Goal: Task Accomplishment & Management: Use online tool/utility

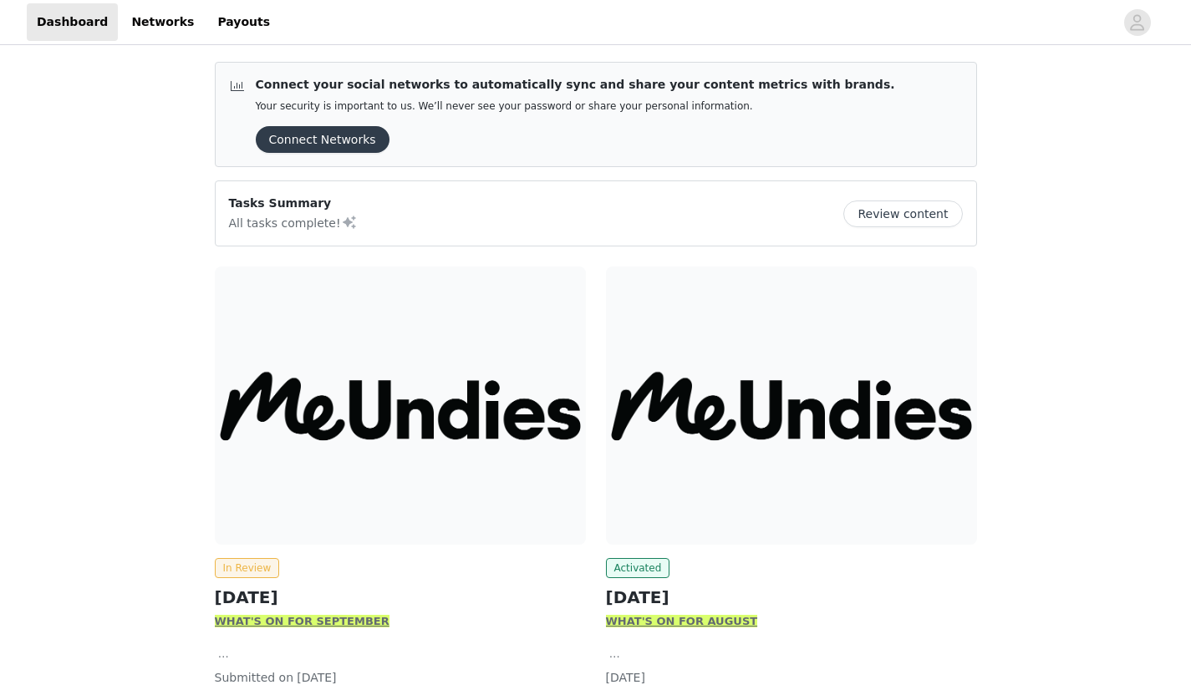
click at [690, 456] on img at bounding box center [791, 406] width 371 height 278
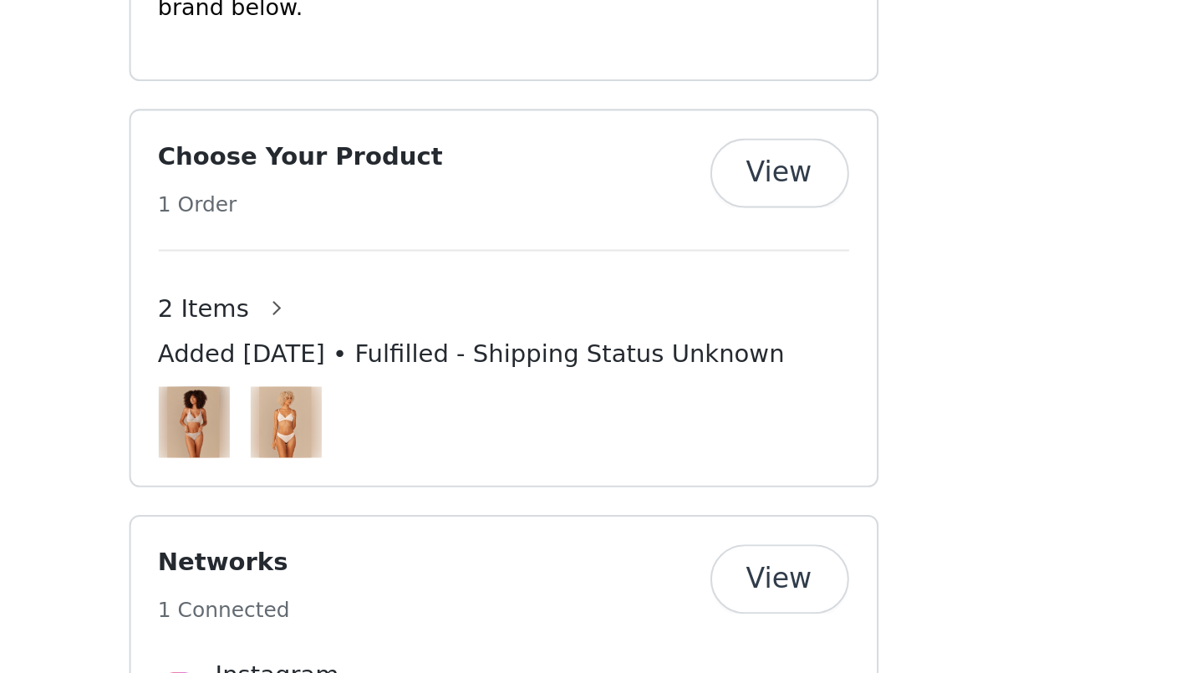
scroll to position [1114, 0]
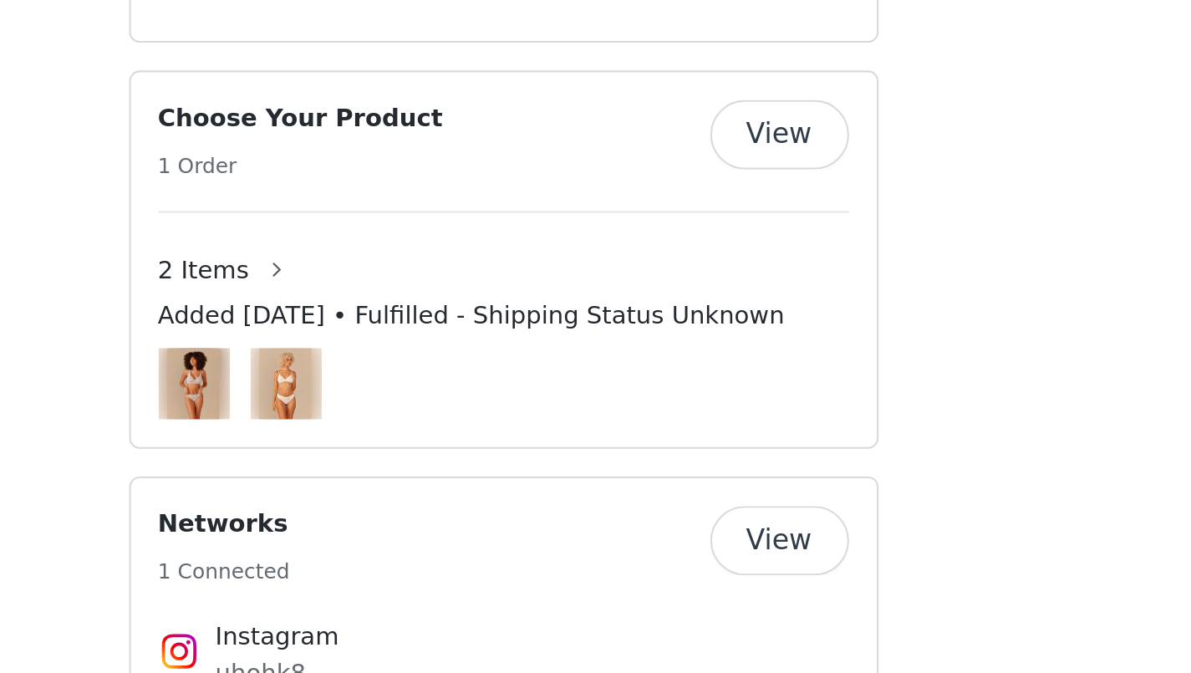
click at [478, 517] on img at bounding box center [491, 534] width 26 height 34
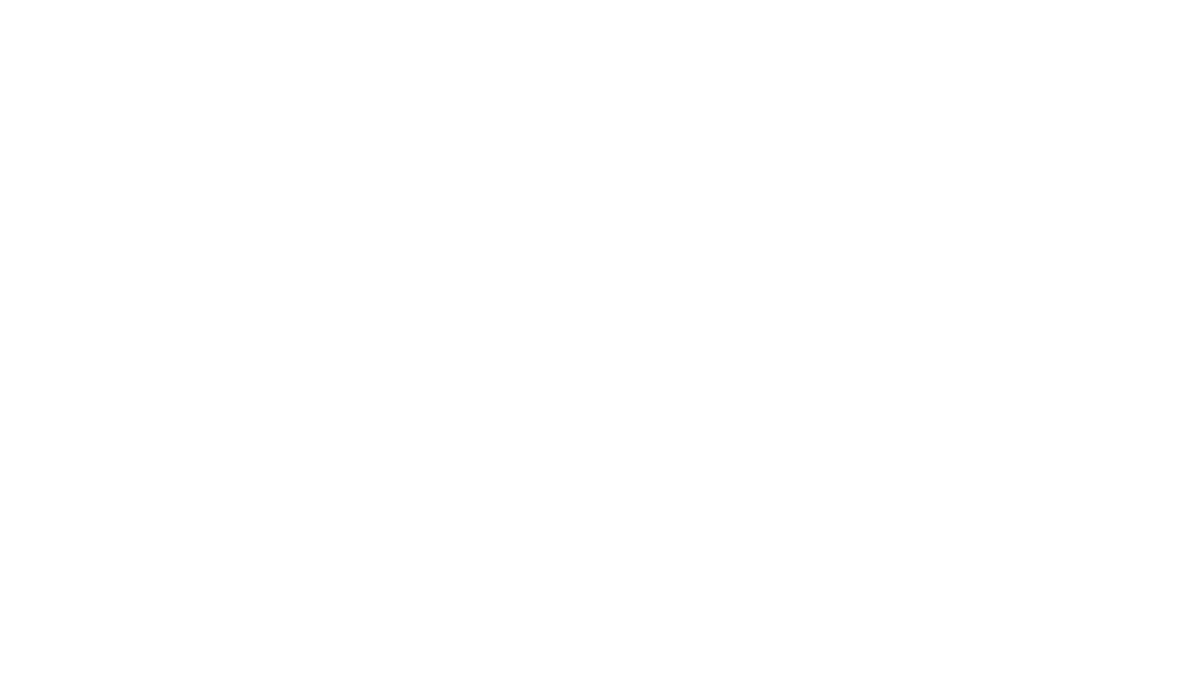
click at [103, 168] on body "Dashboard Networks Payouts Orders 1 Order 2 Items Added Jul 24, 2025 • Fulfille…" at bounding box center [595, 336] width 1191 height 673
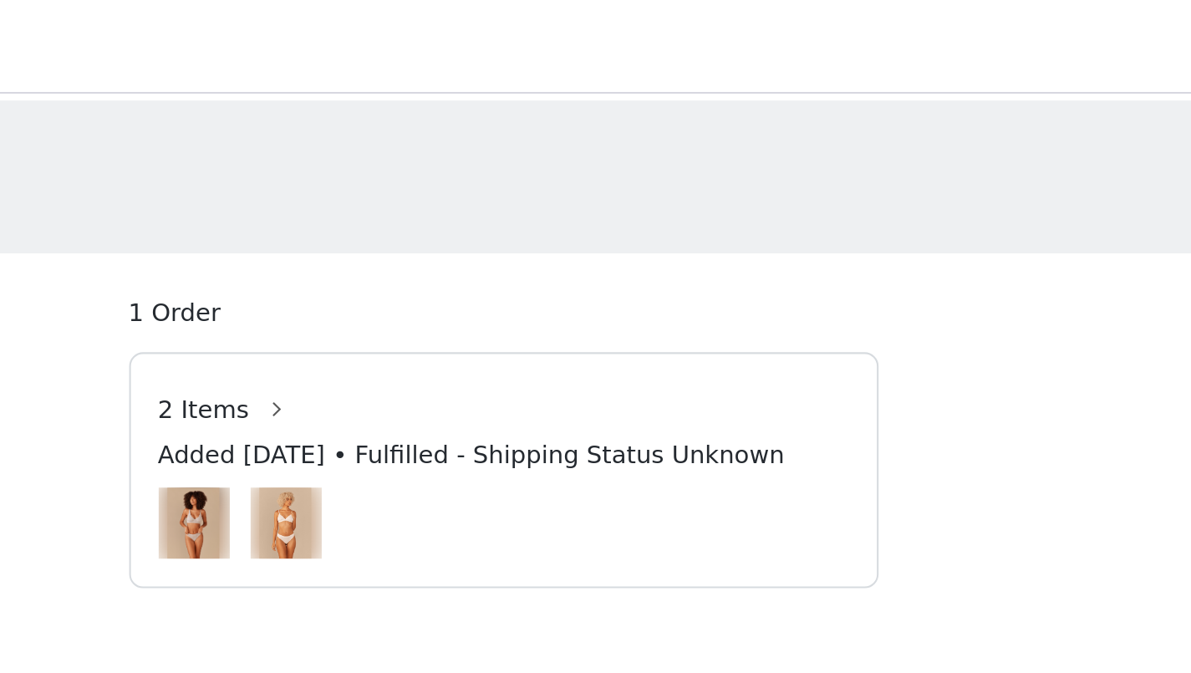
click at [474, 257] on img at bounding box center [491, 252] width 34 height 43
click at [434, 250] on img at bounding box center [447, 252] width 26 height 34
click at [473, 199] on button "button" at bounding box center [486, 197] width 27 height 27
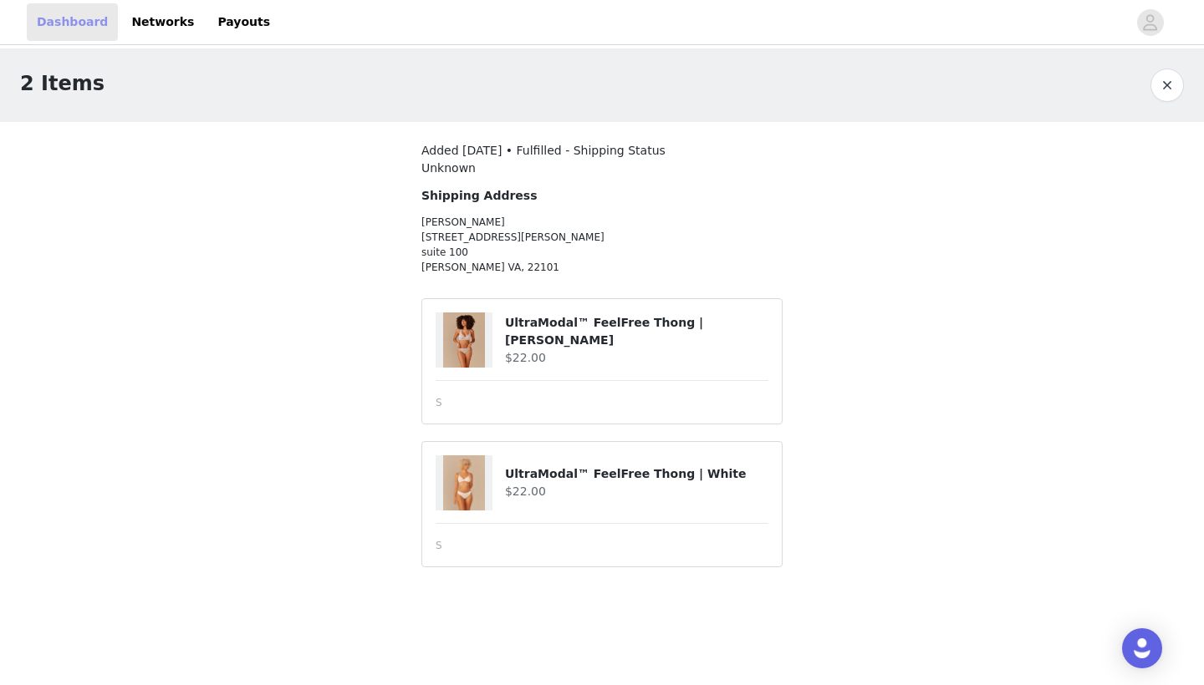
click at [80, 25] on link "Dashboard" at bounding box center [72, 22] width 91 height 38
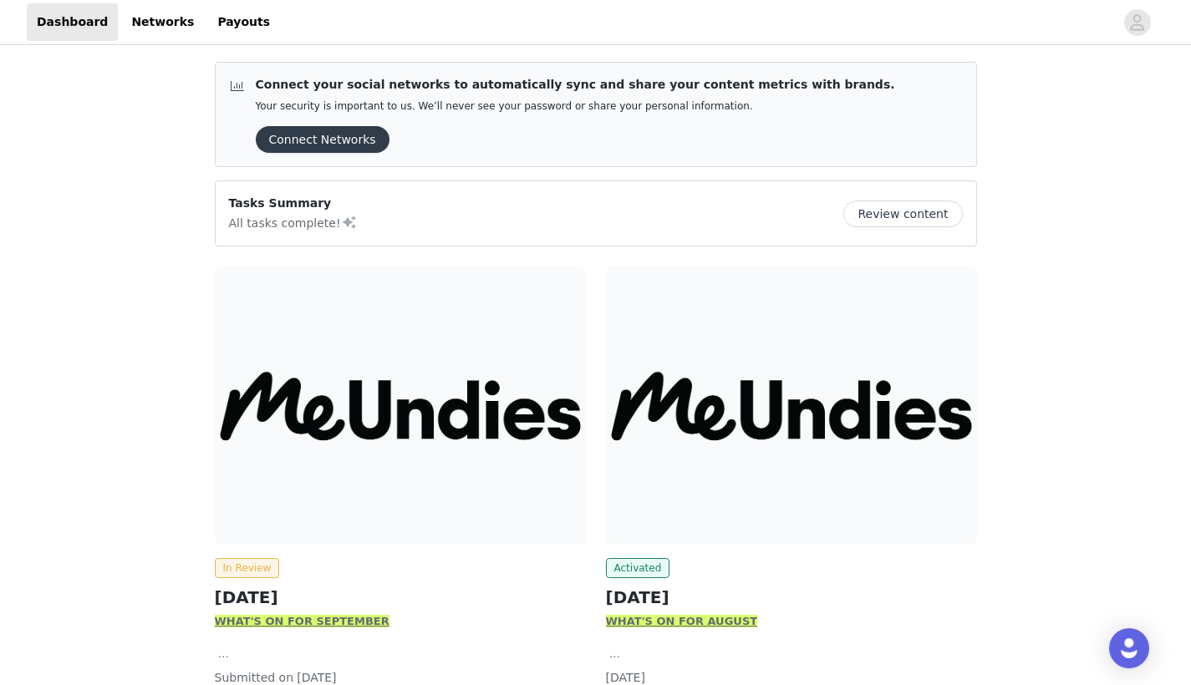
scroll to position [24, 0]
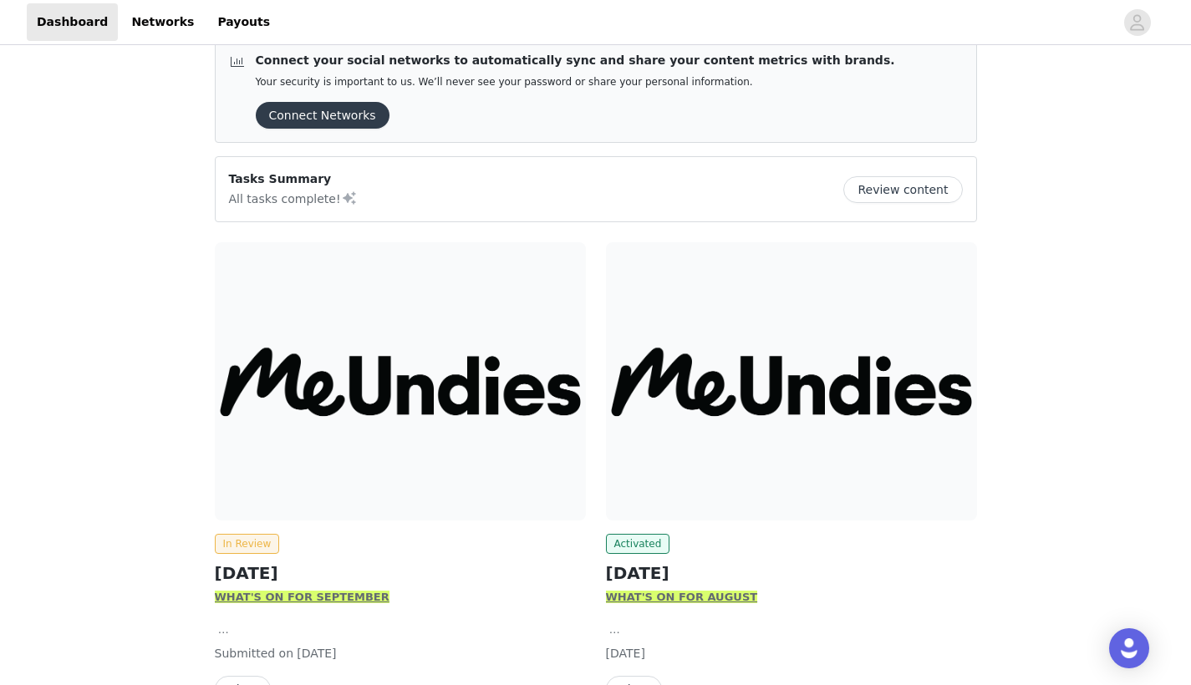
click at [346, 451] on img at bounding box center [400, 381] width 371 height 278
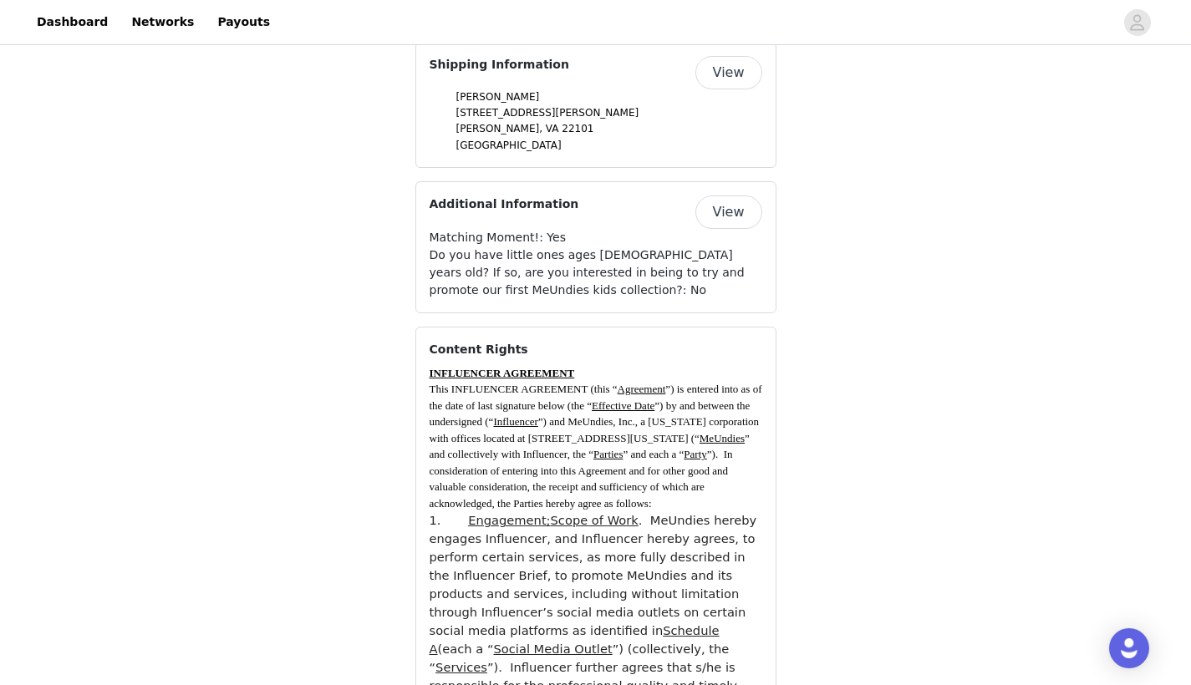
scroll to position [1566, 0]
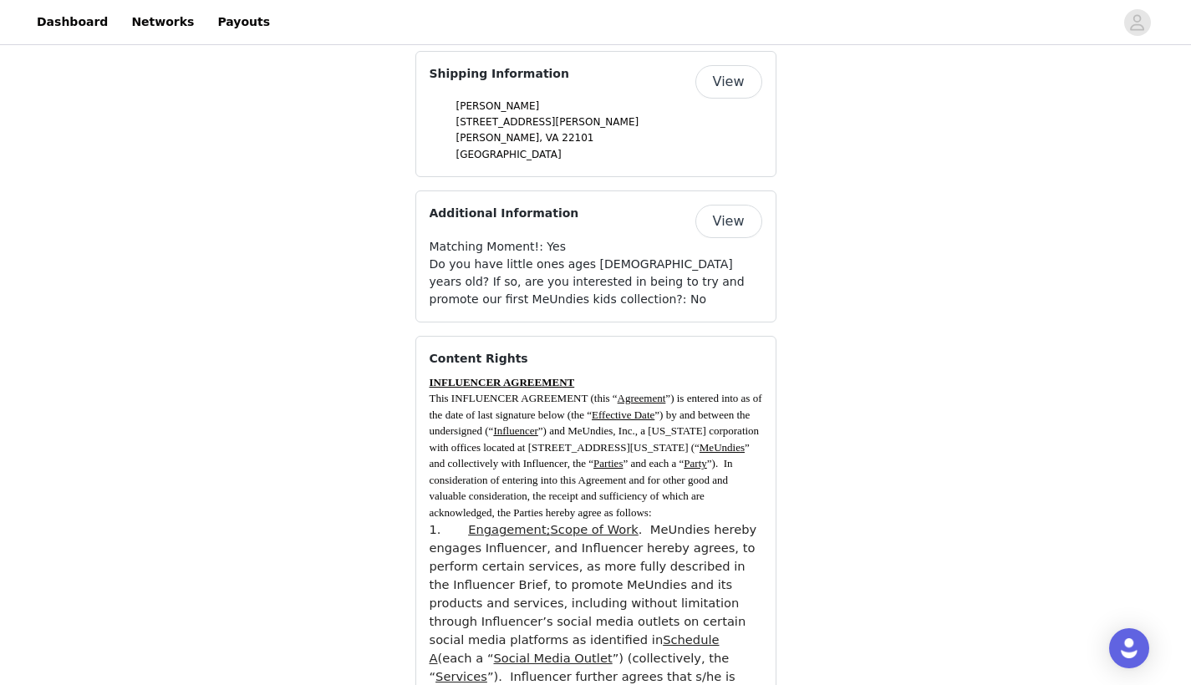
click at [729, 84] on button "View" at bounding box center [728, 81] width 67 height 33
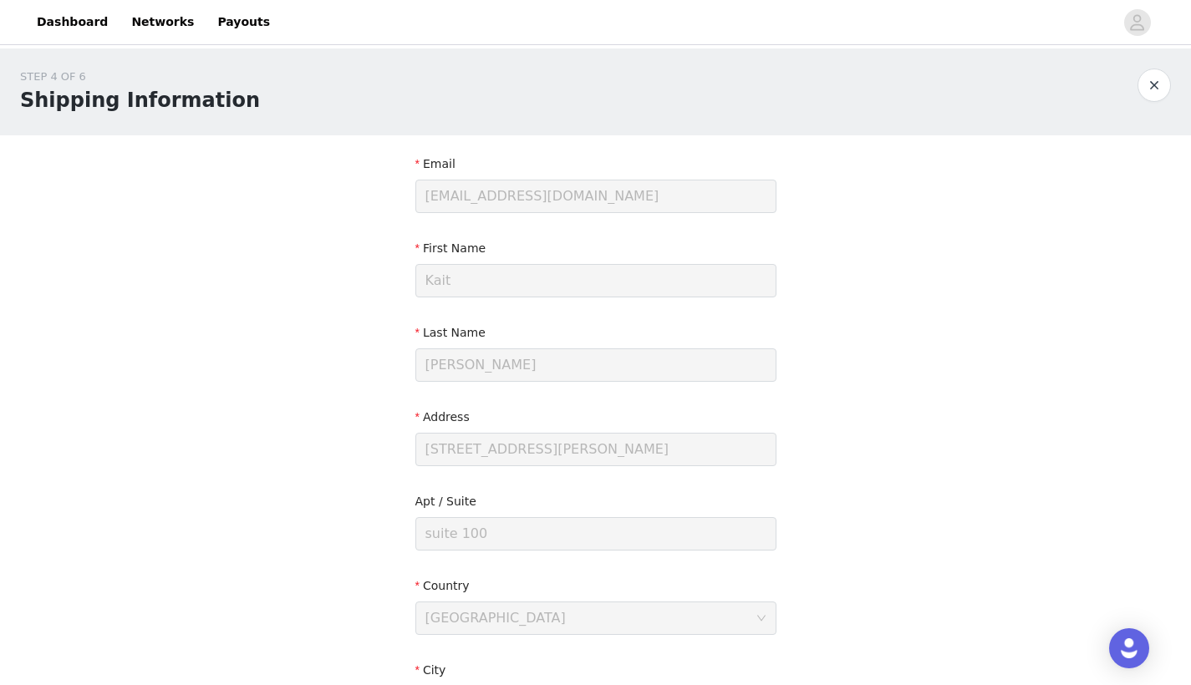
click at [1159, 84] on button "button" at bounding box center [1154, 85] width 33 height 33
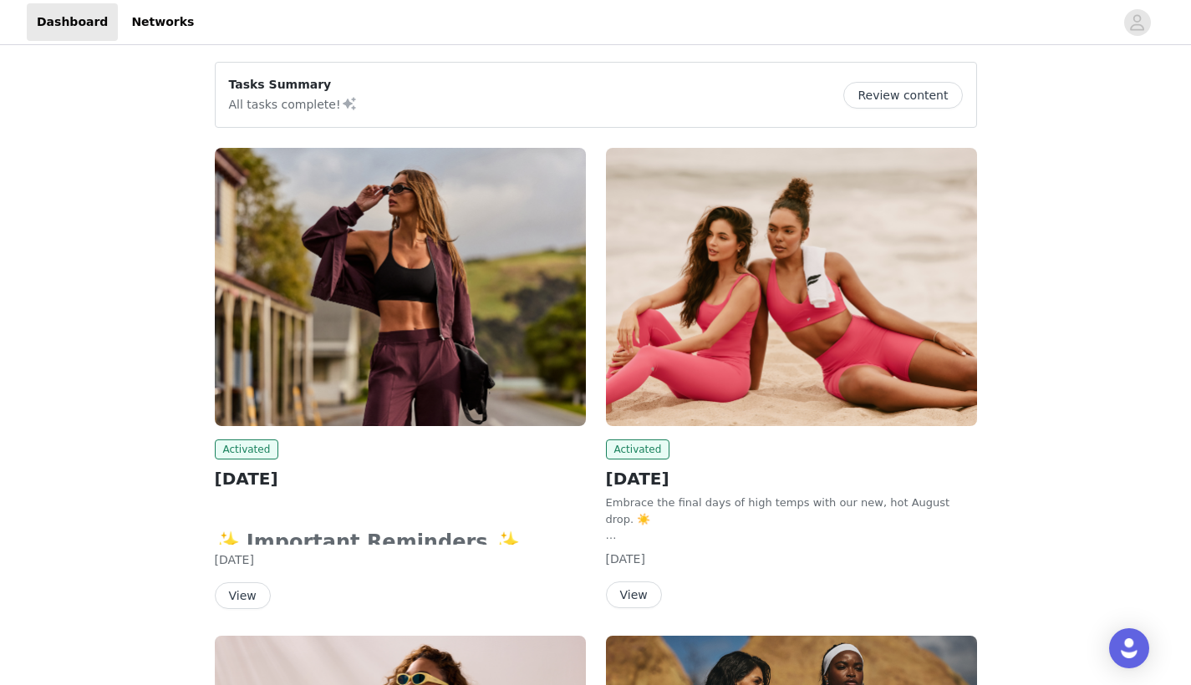
click at [632, 588] on button "View" at bounding box center [634, 595] width 56 height 27
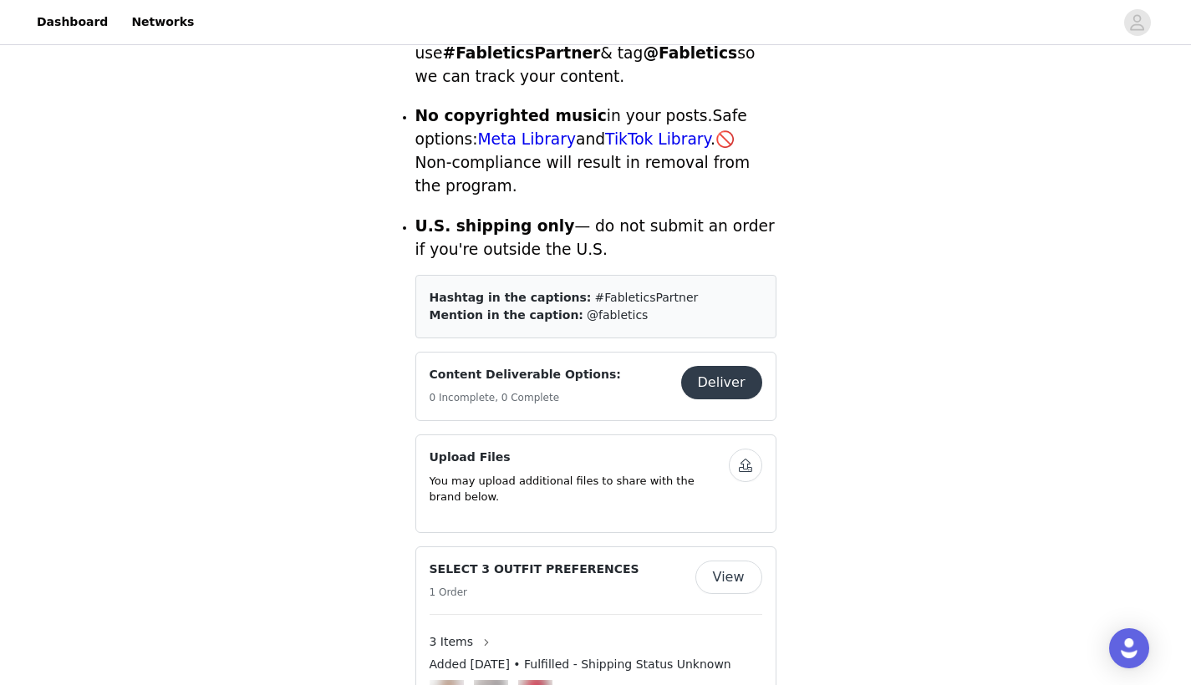
scroll to position [721, 0]
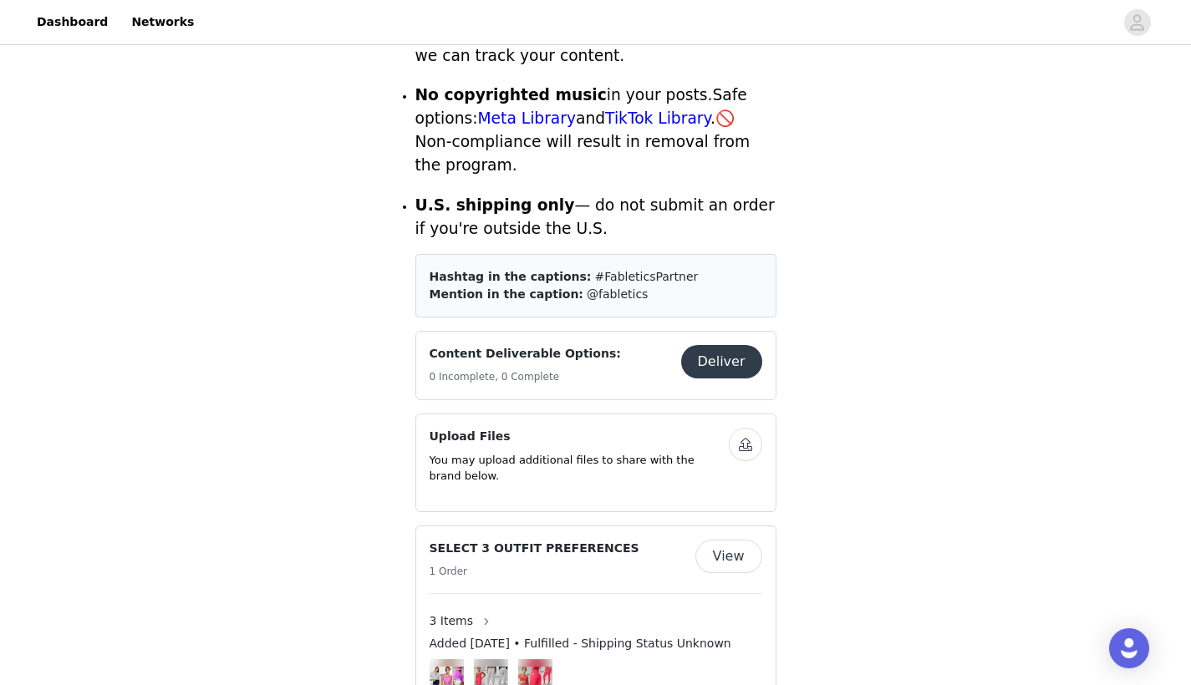
click at [716, 540] on button "View" at bounding box center [728, 556] width 67 height 33
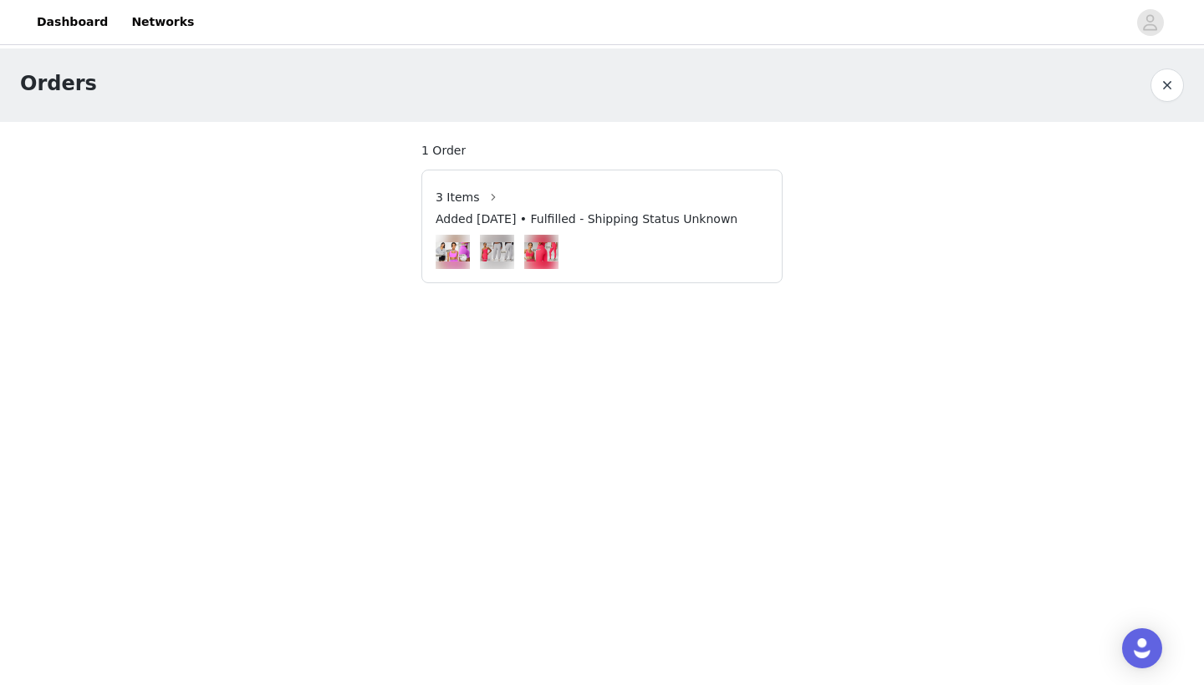
click at [497, 256] on img at bounding box center [497, 251] width 34 height 19
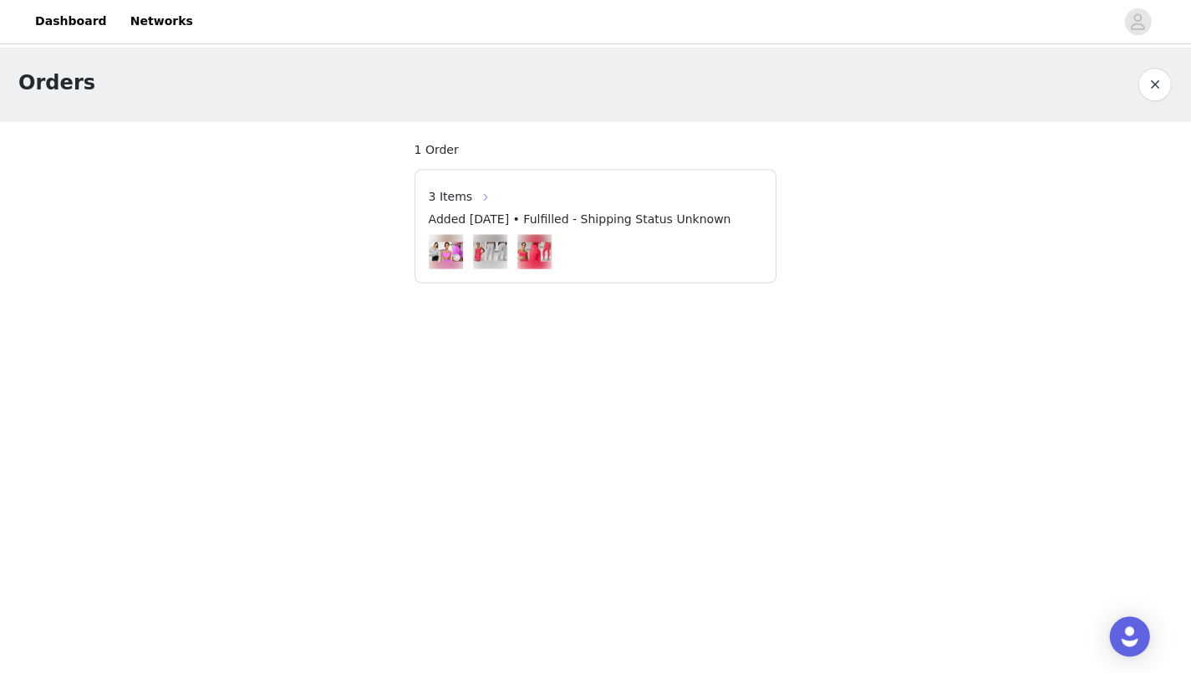
click at [478, 185] on button "button" at bounding box center [486, 197] width 27 height 27
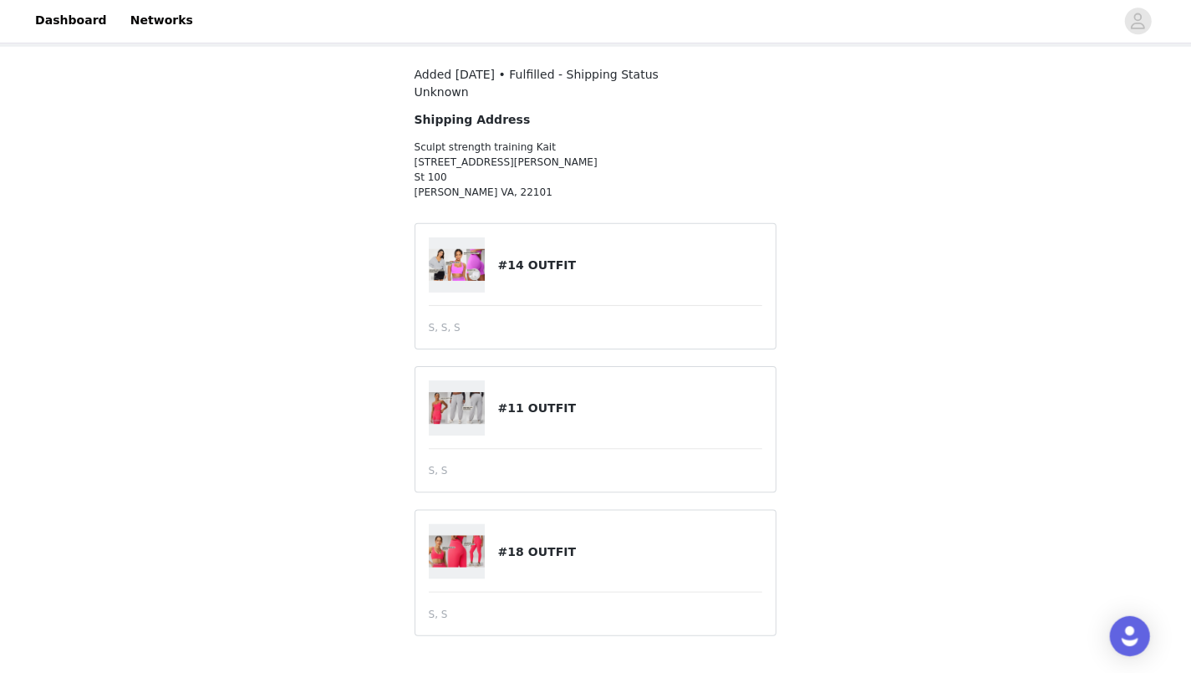
scroll to position [74, 0]
click at [481, 420] on img at bounding box center [458, 409] width 57 height 33
click at [464, 410] on img at bounding box center [458, 409] width 57 height 33
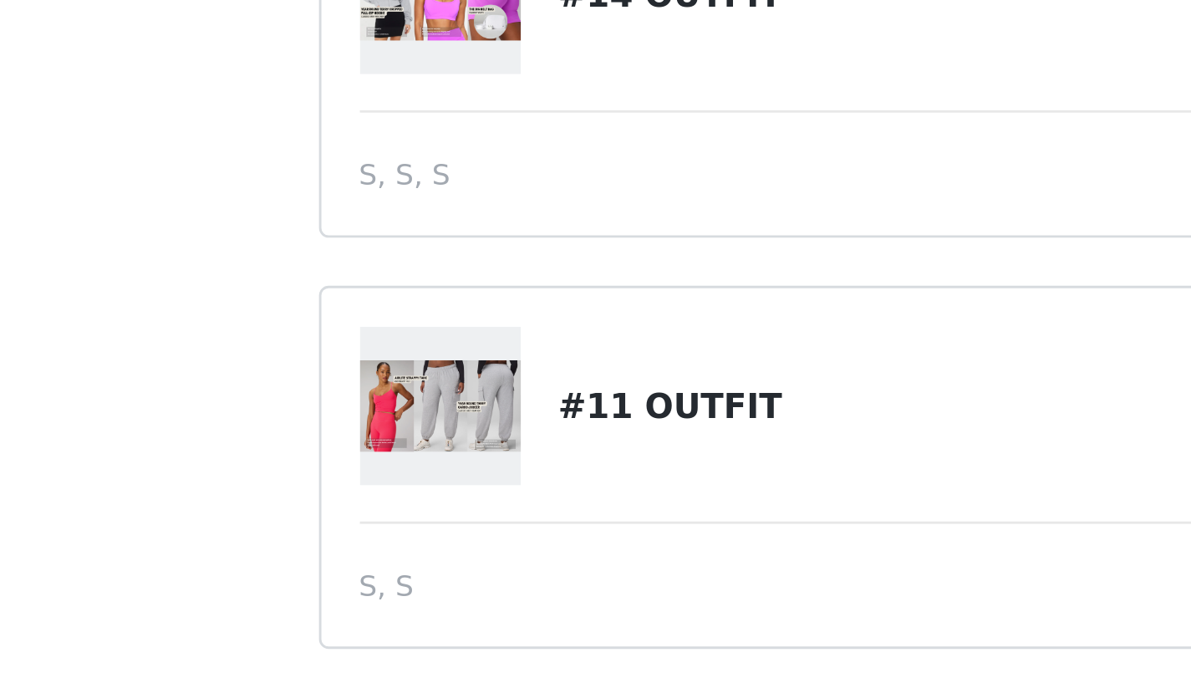
click at [430, 427] on div at bounding box center [464, 454] width 69 height 55
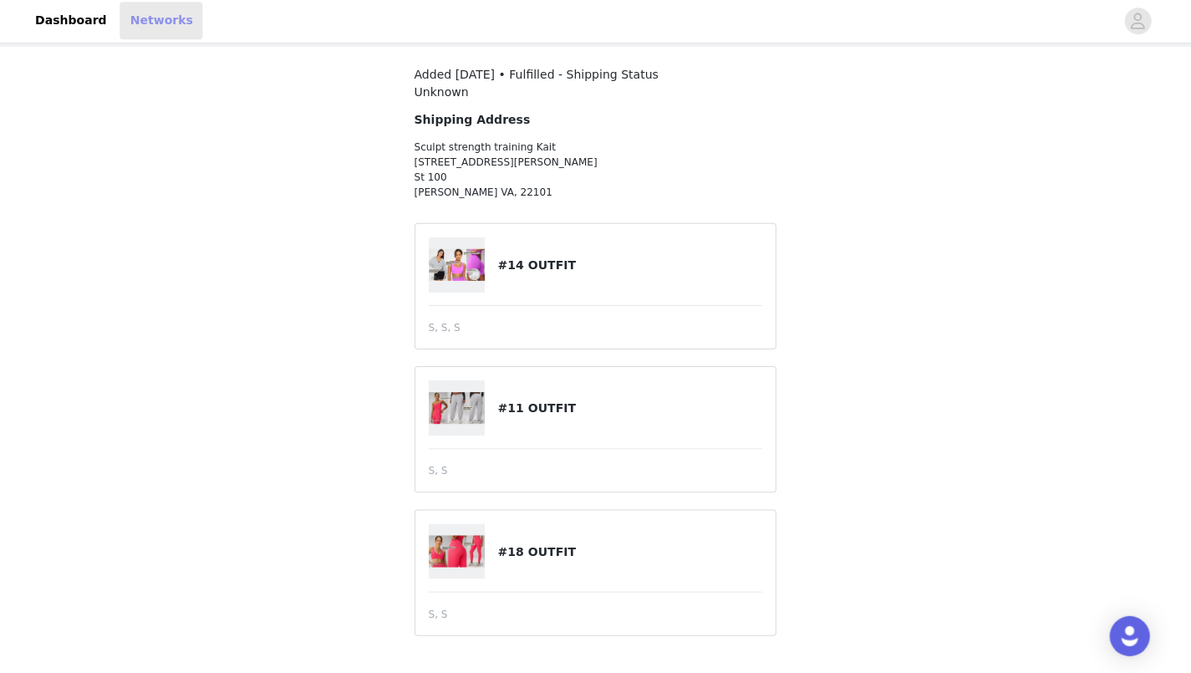
scroll to position [74, 0]
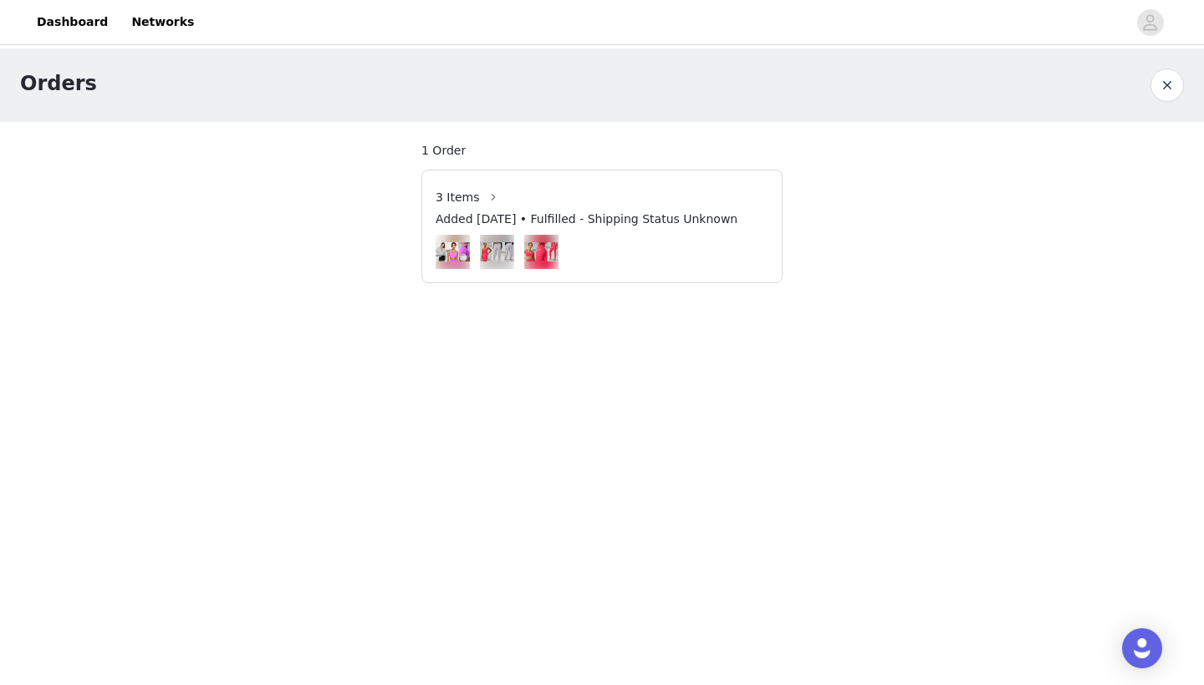
click at [1162, 86] on button "button" at bounding box center [1166, 85] width 33 height 33
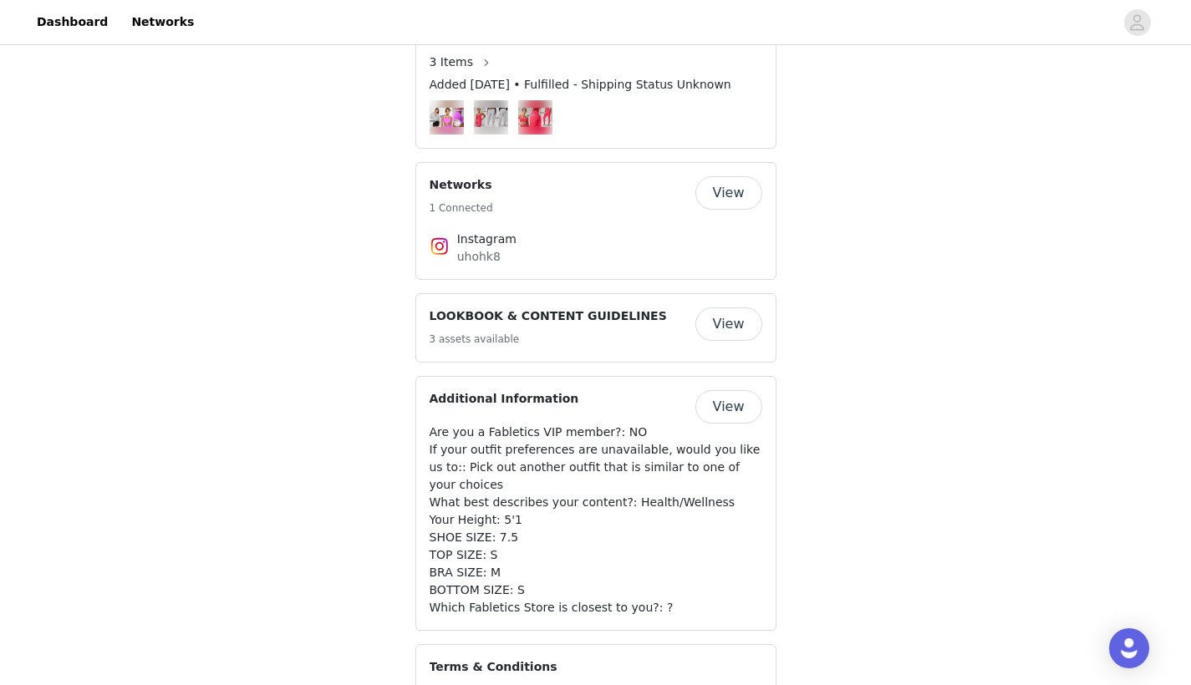
scroll to position [1282, 0]
click at [730, 306] on button "View" at bounding box center [728, 322] width 67 height 33
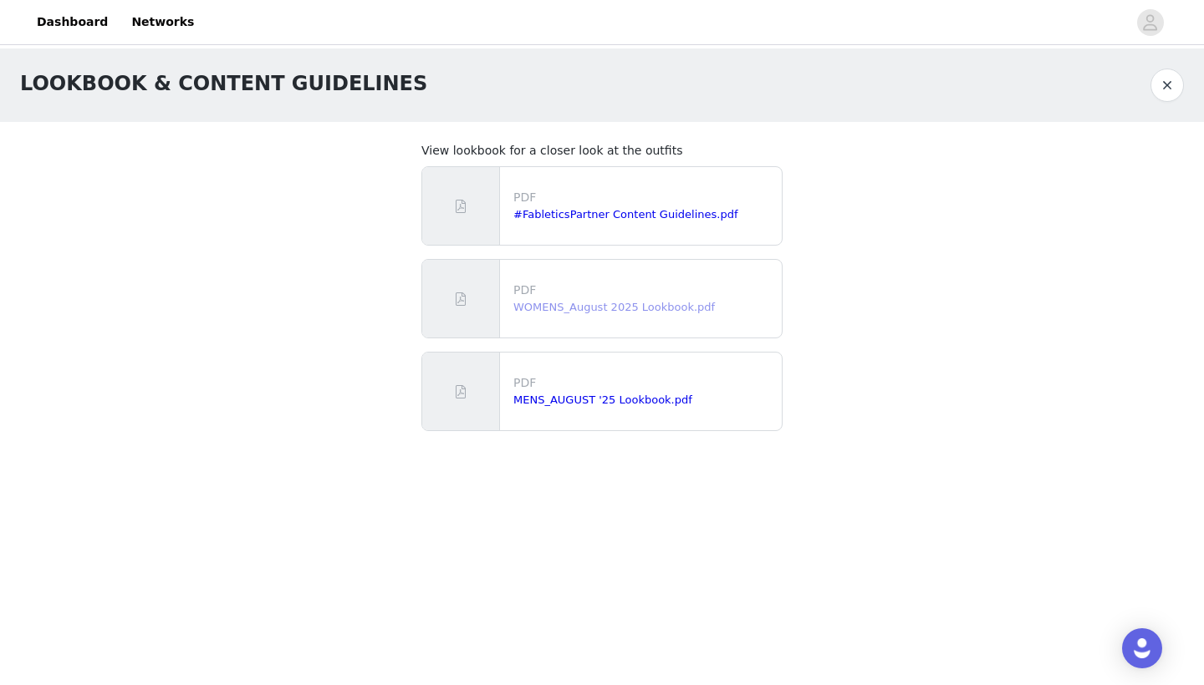
click at [584, 312] on link "WOMENS_August 2025 Lookbook.pdf" at bounding box center [613, 307] width 201 height 13
click at [658, 213] on link "#FableticsPartner Content Guidelines.pdf" at bounding box center [625, 214] width 224 height 13
click at [624, 220] on link "#FableticsPartner Content Guidelines.pdf" at bounding box center [625, 214] width 224 height 13
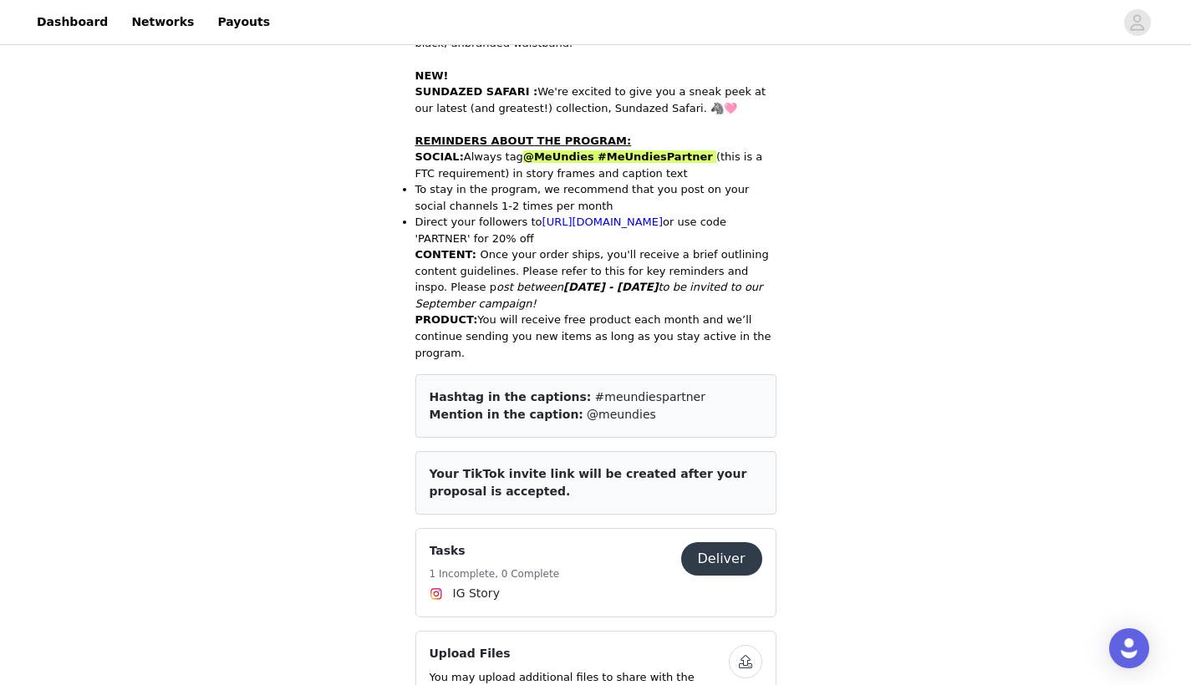
scroll to position [800, 0]
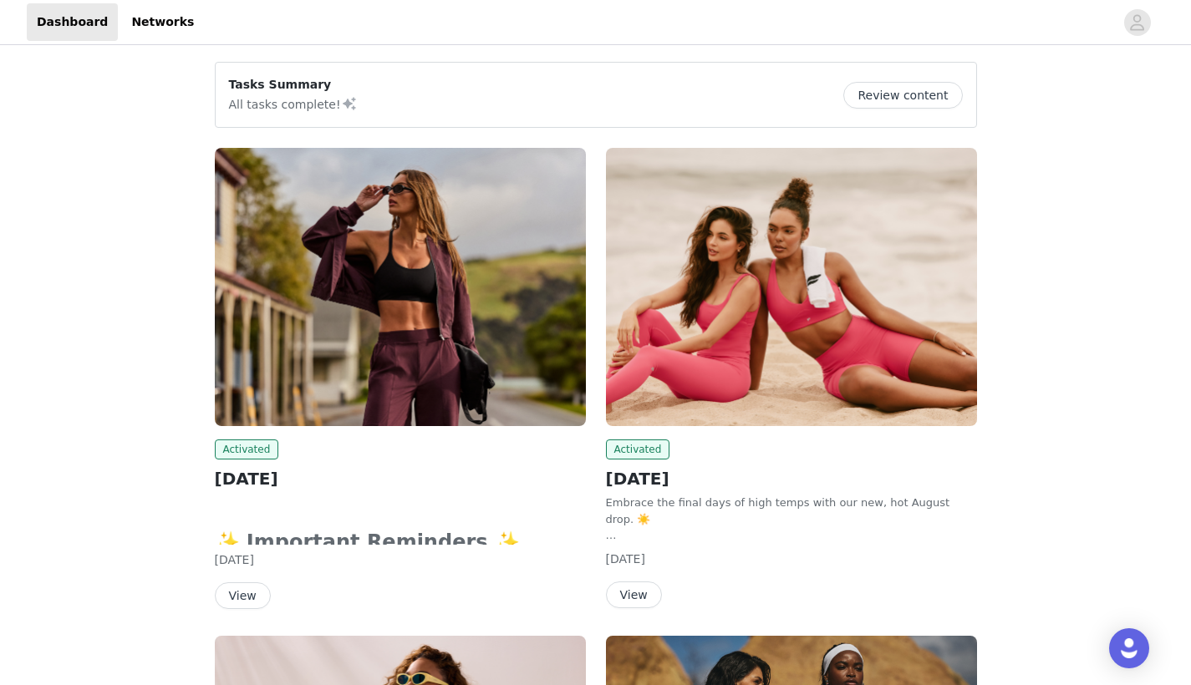
click at [626, 598] on button "View" at bounding box center [634, 595] width 56 height 27
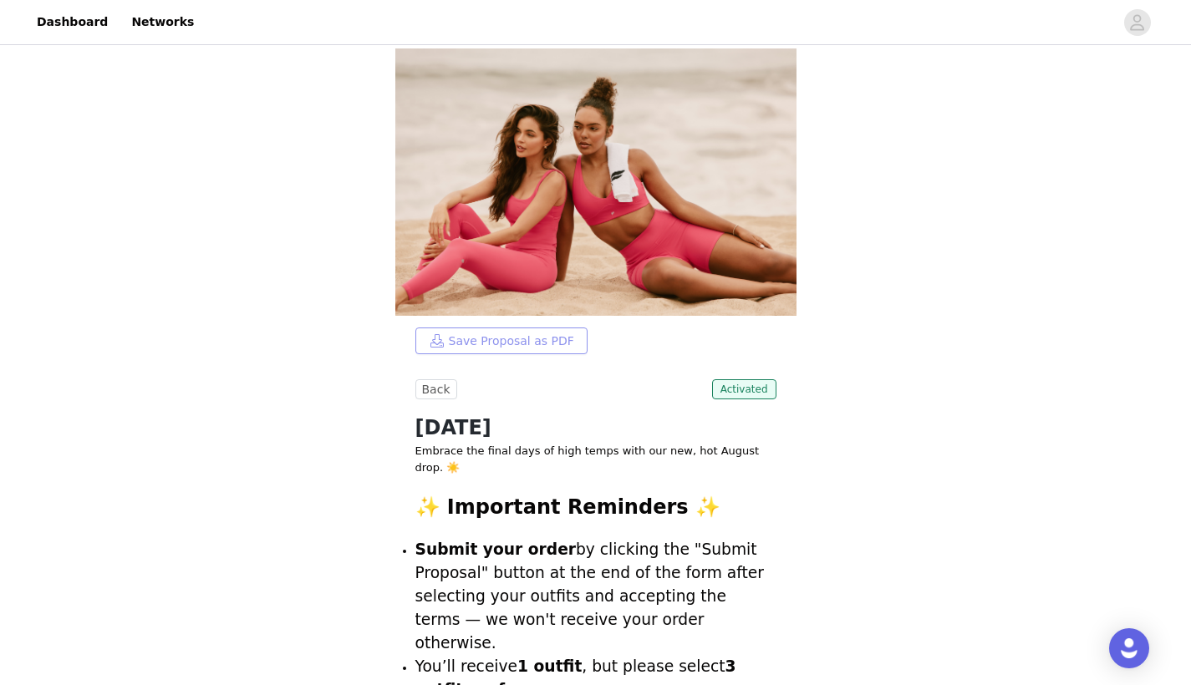
click at [510, 350] on button "Save Proposal as PDF" at bounding box center [501, 341] width 172 height 27
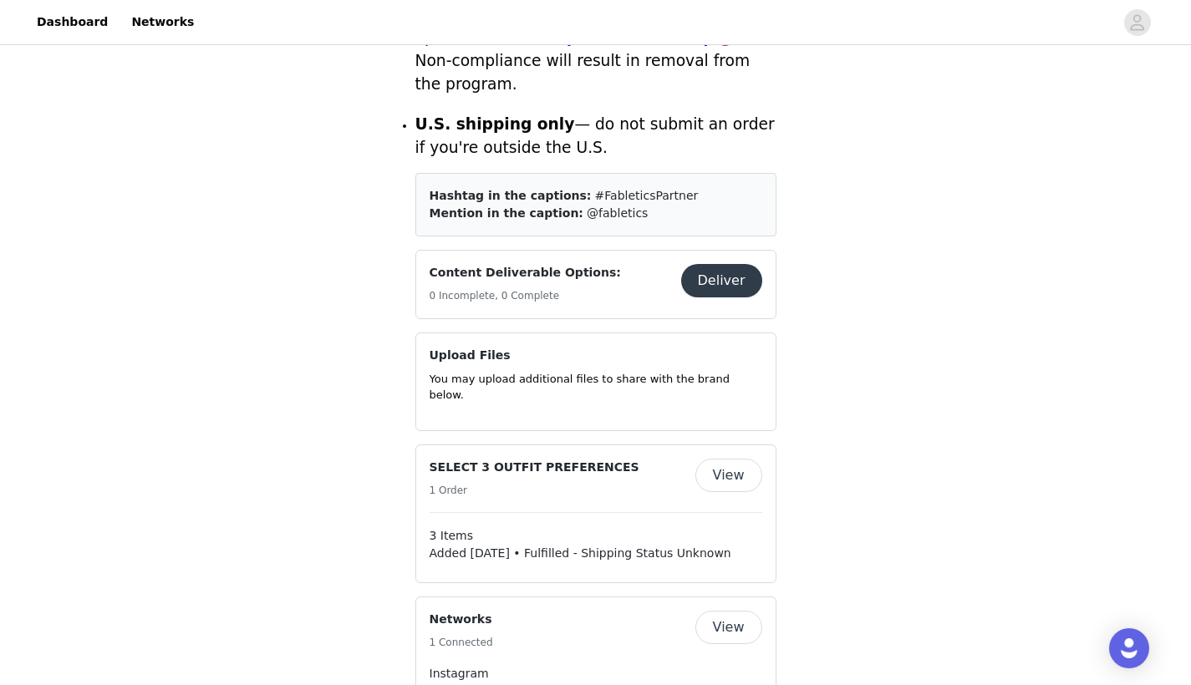
scroll to position [753, 0]
click at [740, 263] on button "Deliver" at bounding box center [721, 279] width 81 height 33
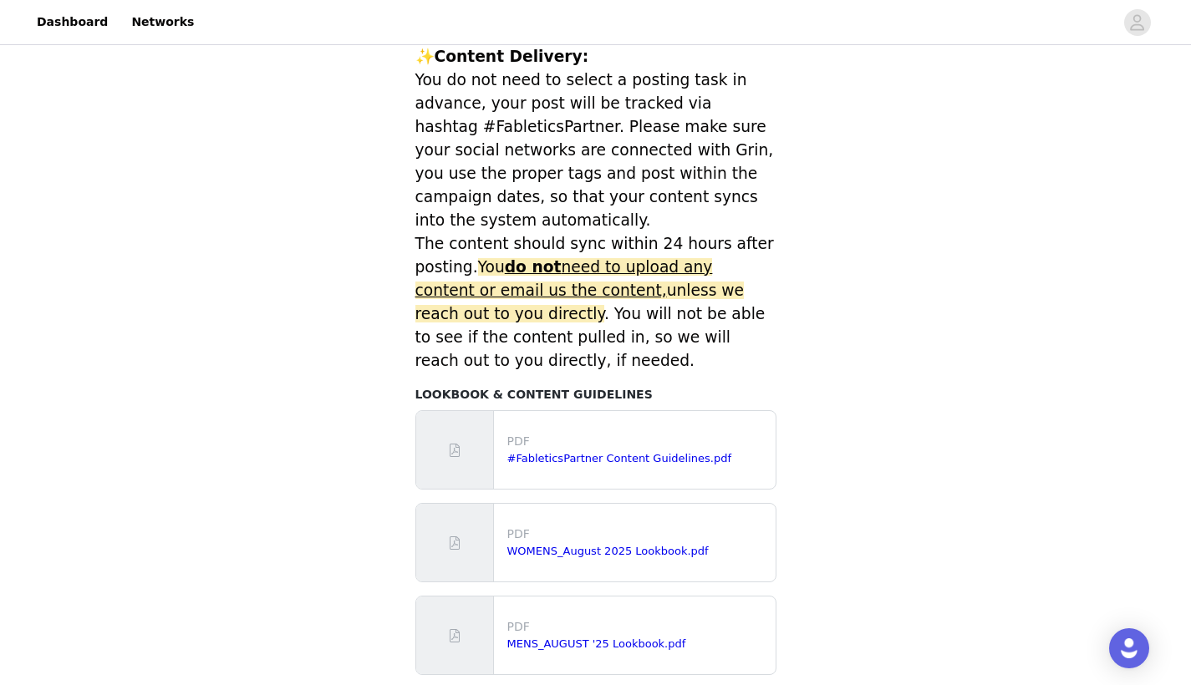
scroll to position [619, 0]
click at [555, 448] on div "PDF #FableticsPartner Content Guidelines.pdf" at bounding box center [638, 451] width 275 height 48
click at [555, 434] on p "PDF" at bounding box center [638, 443] width 262 height 18
click at [583, 453] on link "#FableticsPartner Content Guidelines.pdf" at bounding box center [619, 459] width 224 height 13
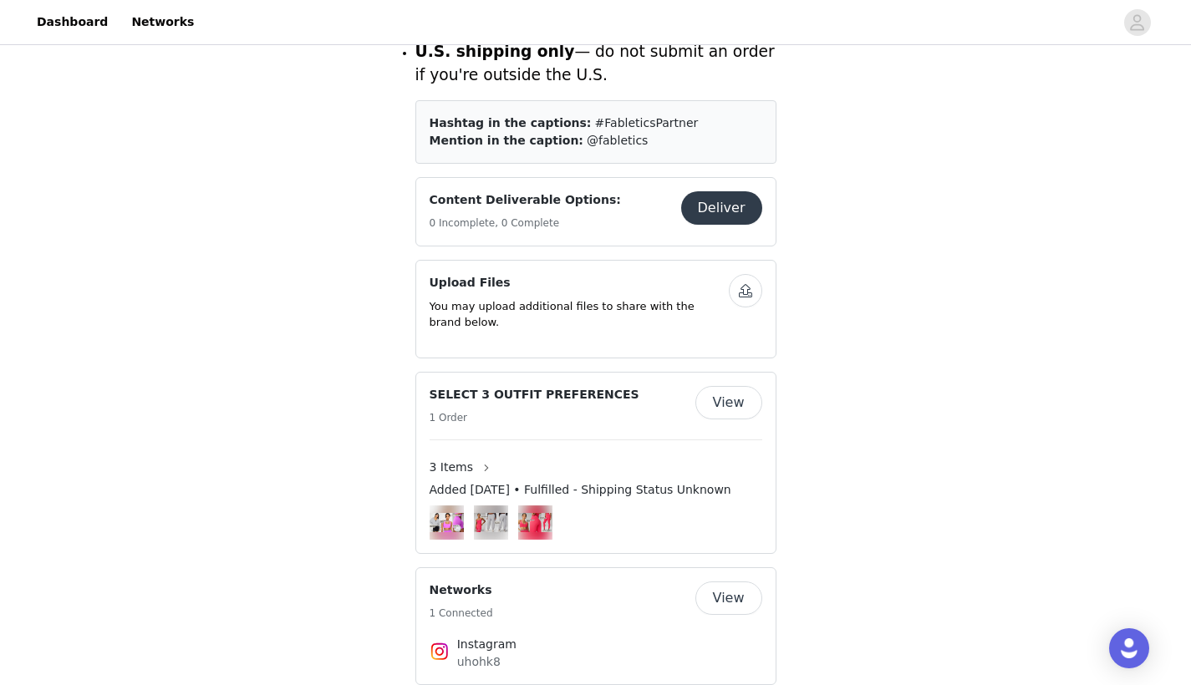
scroll to position [878, 0]
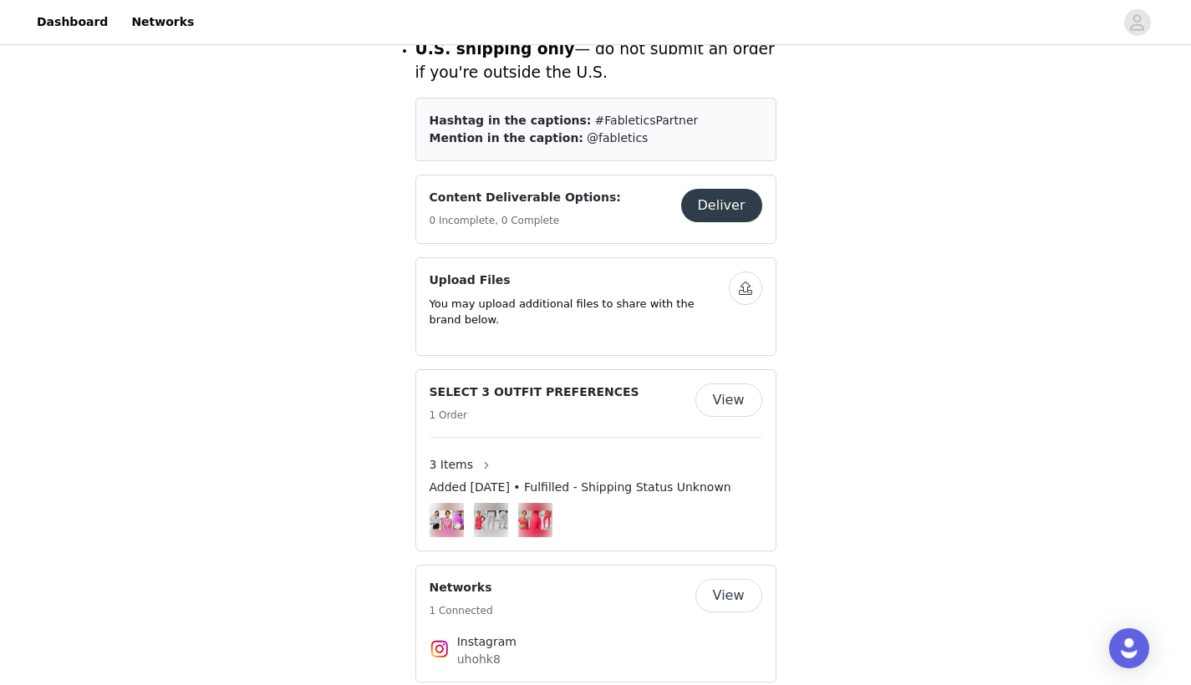
click at [497, 511] on img at bounding box center [491, 520] width 34 height 19
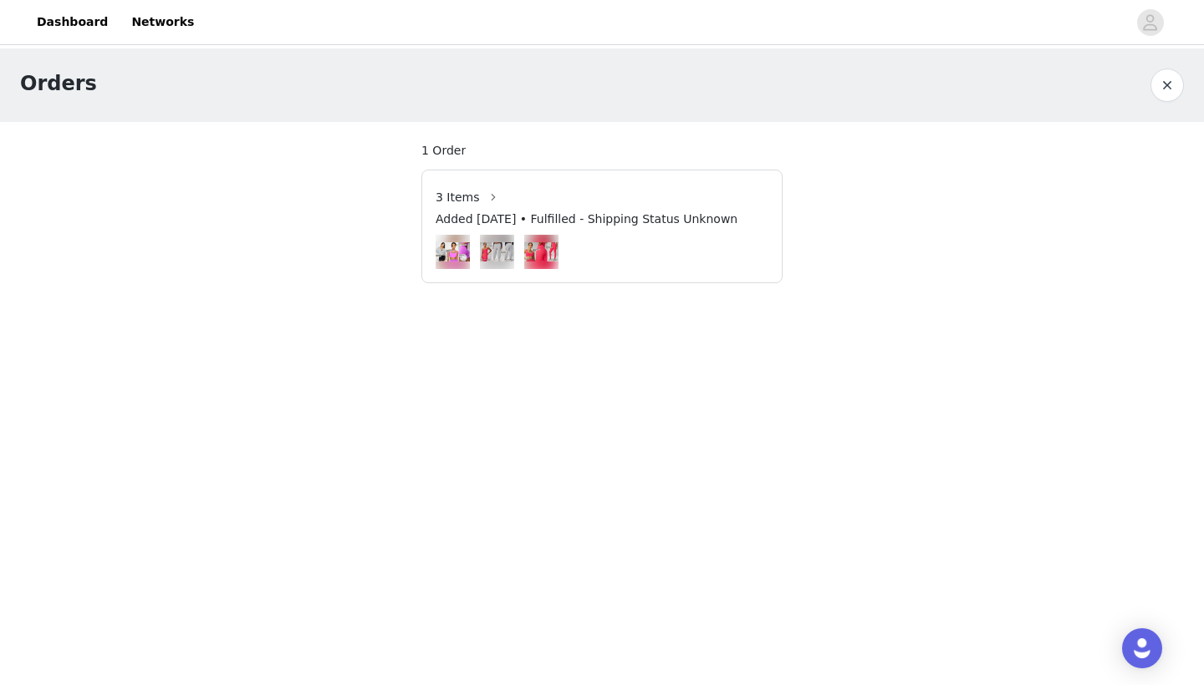
click at [488, 252] on img at bounding box center [497, 251] width 34 height 19
click at [546, 252] on img at bounding box center [541, 251] width 34 height 19
click at [441, 150] on span "1 Order" at bounding box center [443, 151] width 44 height 18
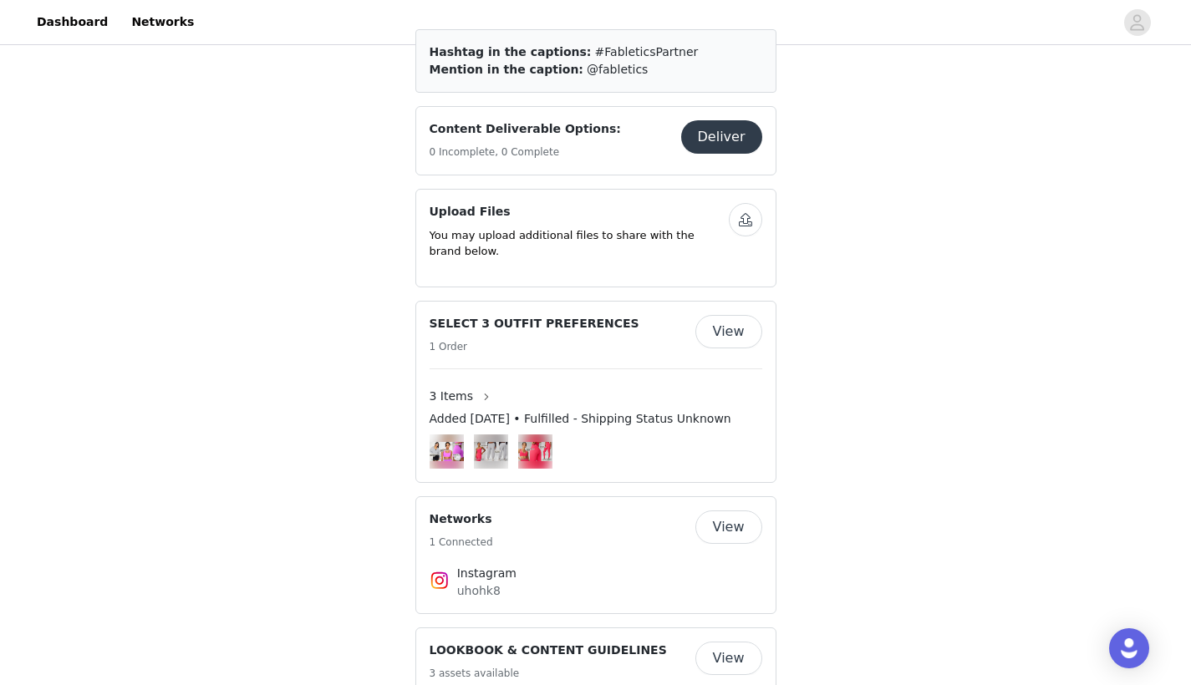
scroll to position [960, 0]
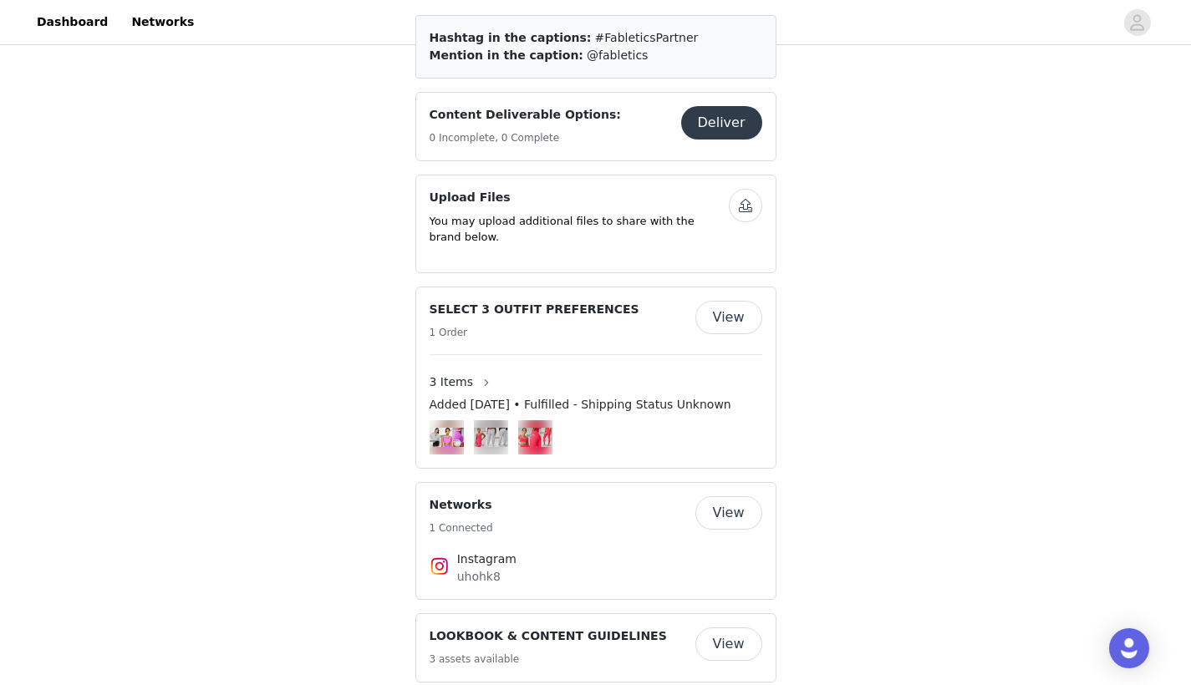
click at [726, 301] on button "View" at bounding box center [728, 317] width 67 height 33
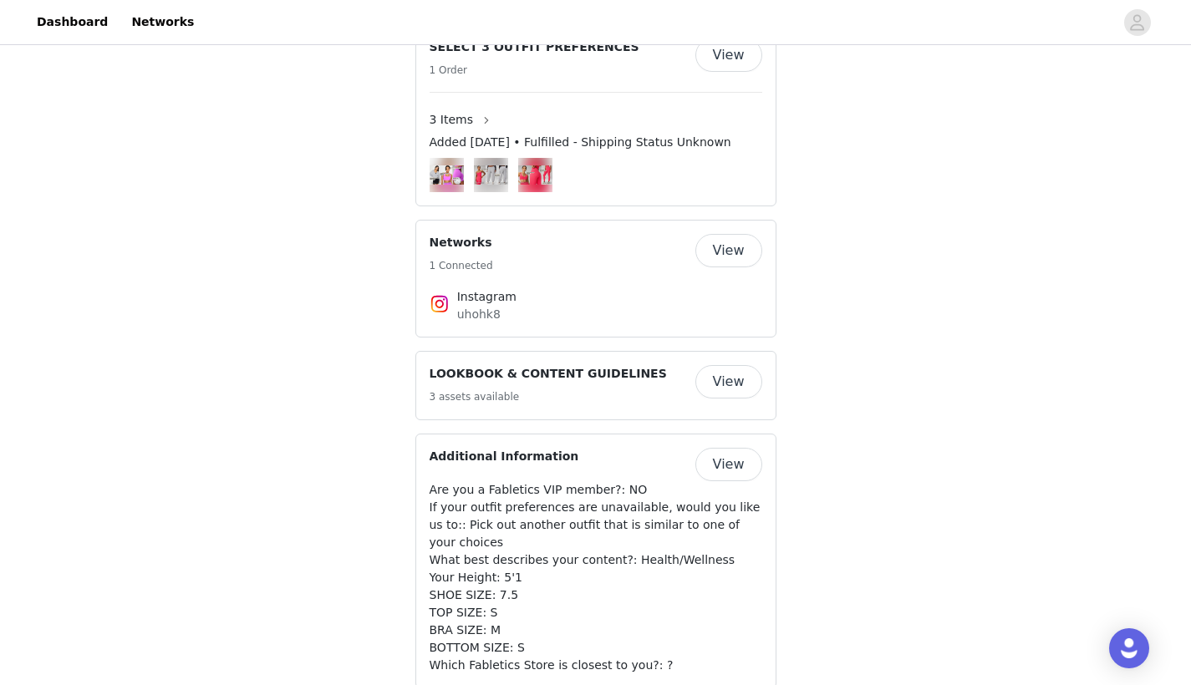
scroll to position [1243, 0]
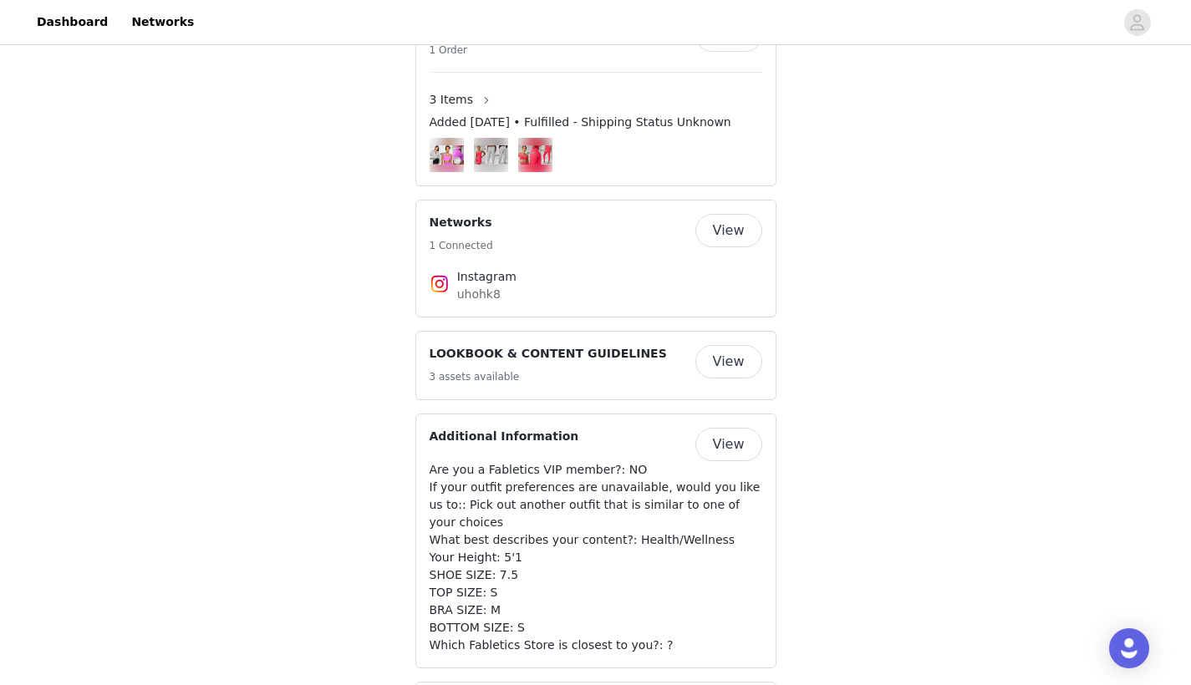
click at [724, 345] on button "View" at bounding box center [728, 361] width 67 height 33
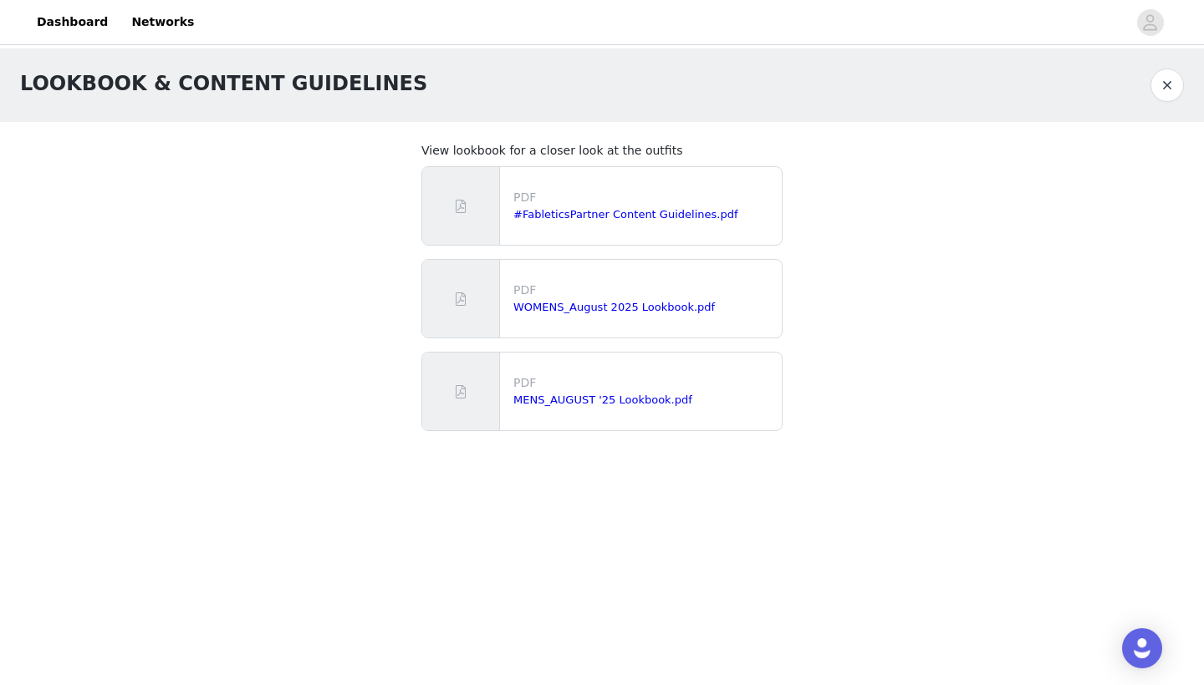
click at [580, 316] on div "PDF WOMENS_August 2025 Lookbook.pdf" at bounding box center [644, 299] width 275 height 48
click at [578, 313] on link "WOMENS_August 2025 Lookbook.pdf" at bounding box center [613, 307] width 201 height 13
